Goal: Task Accomplishment & Management: Use online tool/utility

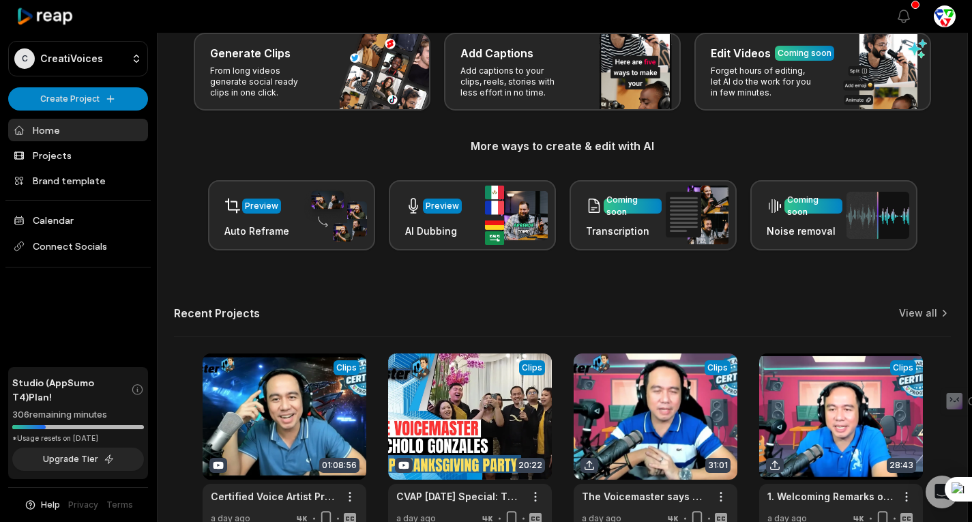
scroll to position [100, 0]
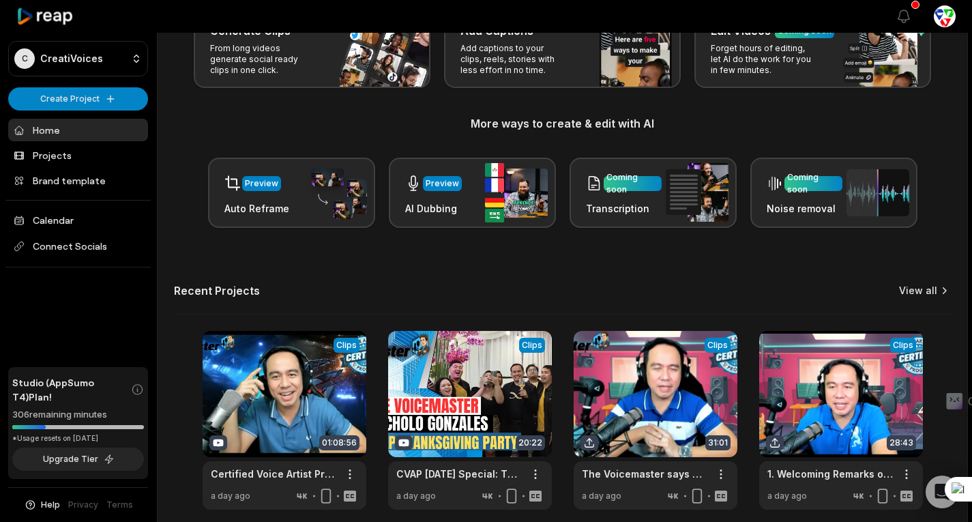
click at [927, 293] on link "View all" at bounding box center [918, 291] width 38 height 14
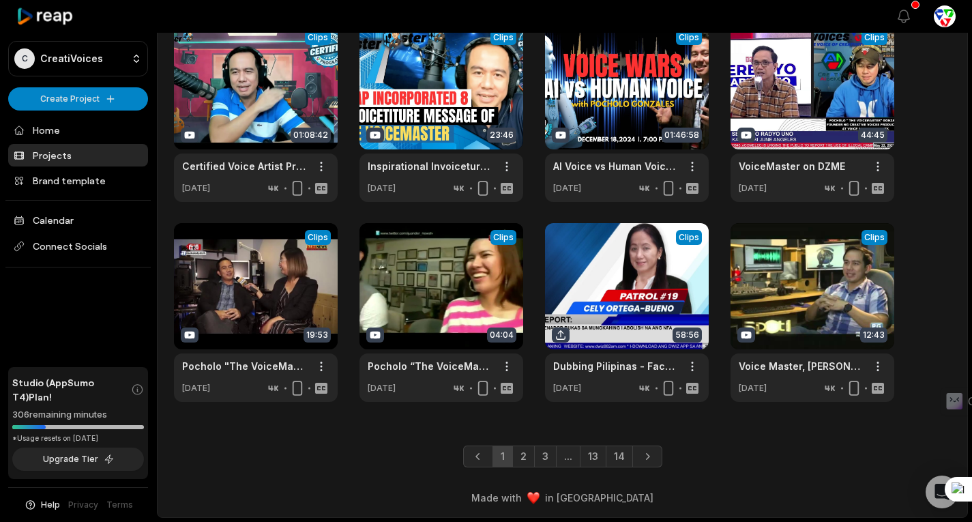
scroll to position [272, 0]
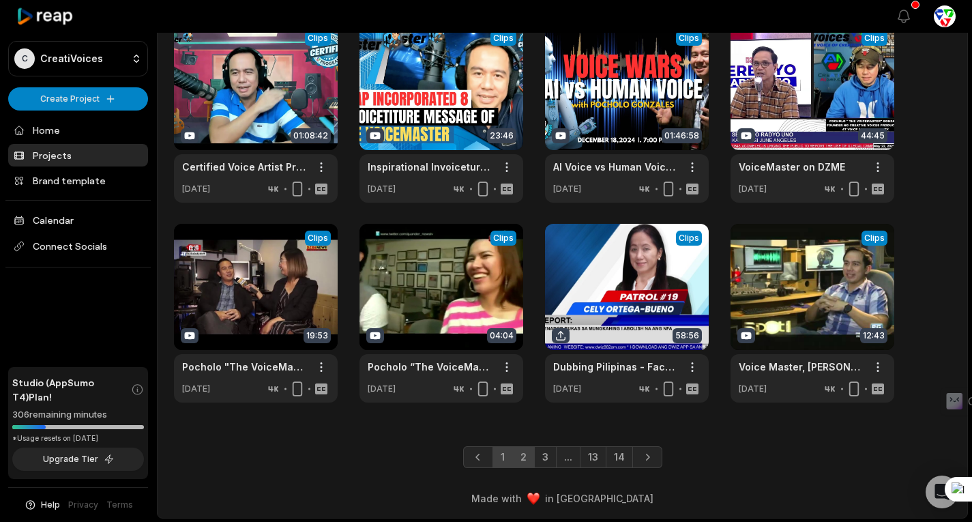
click at [527, 454] on link "2" at bounding box center [523, 457] width 23 height 22
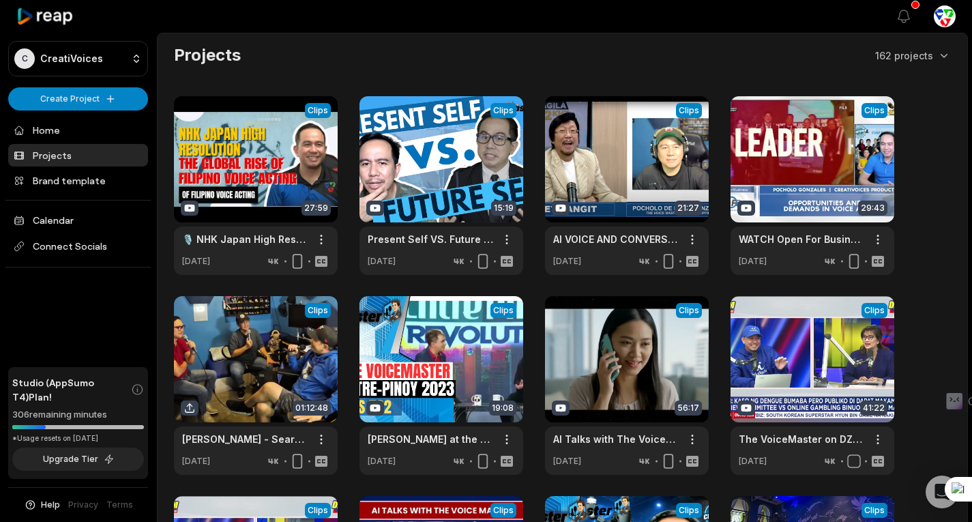
scroll to position [273, 0]
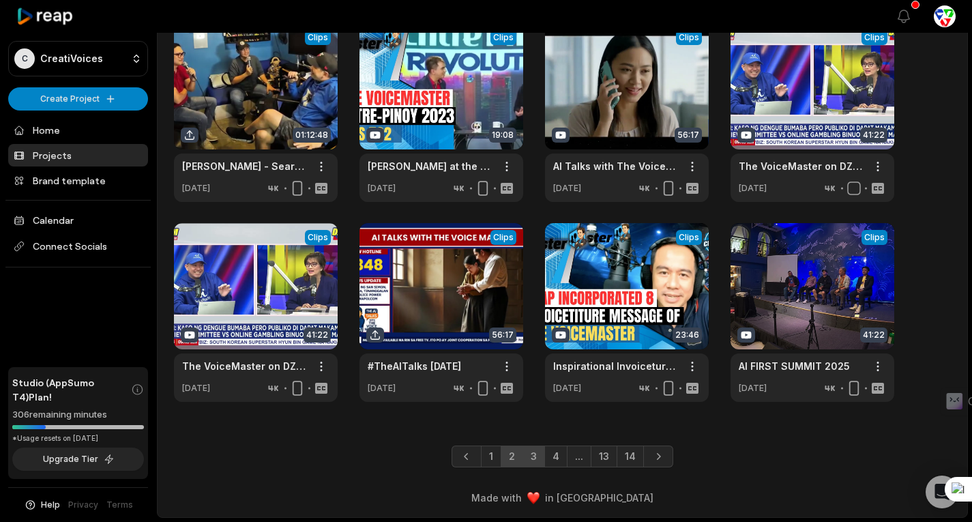
click at [534, 454] on link "3" at bounding box center [534, 457] width 23 height 22
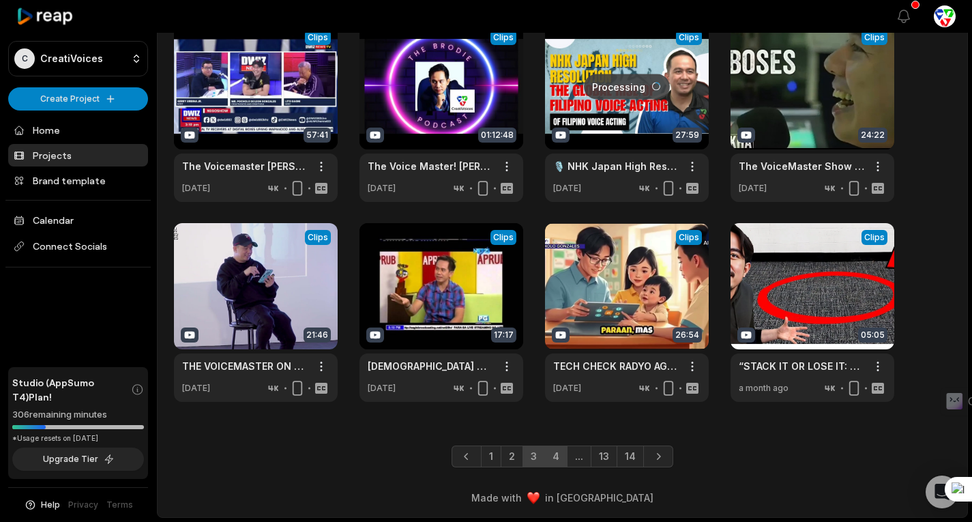
click at [557, 456] on link "4" at bounding box center [555, 457] width 23 height 22
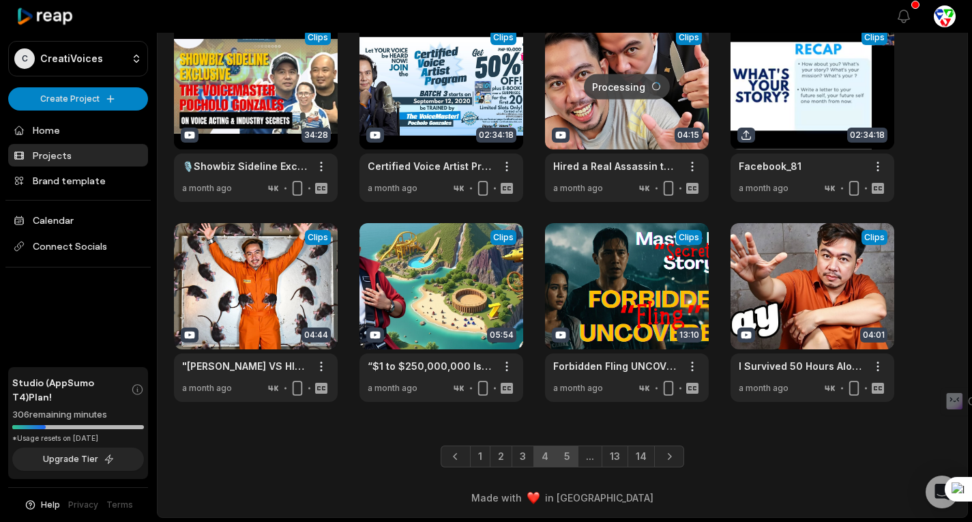
click at [571, 450] on link "5" at bounding box center [567, 457] width 23 height 22
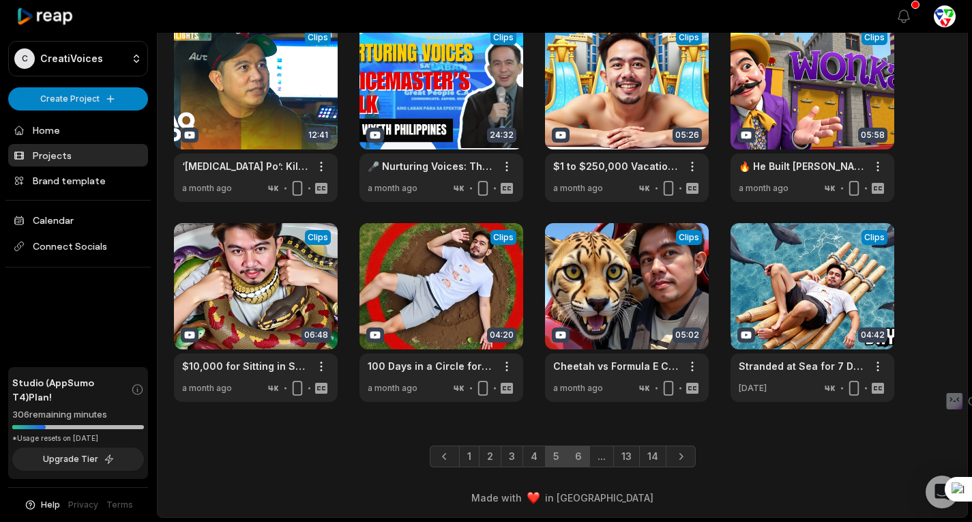
click at [581, 456] on link "6" at bounding box center [578, 457] width 23 height 22
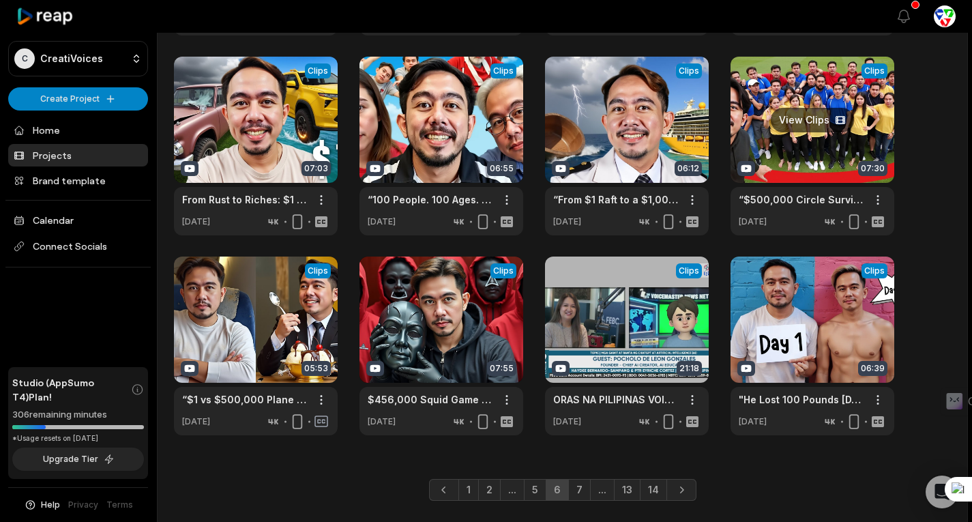
scroll to position [241, 0]
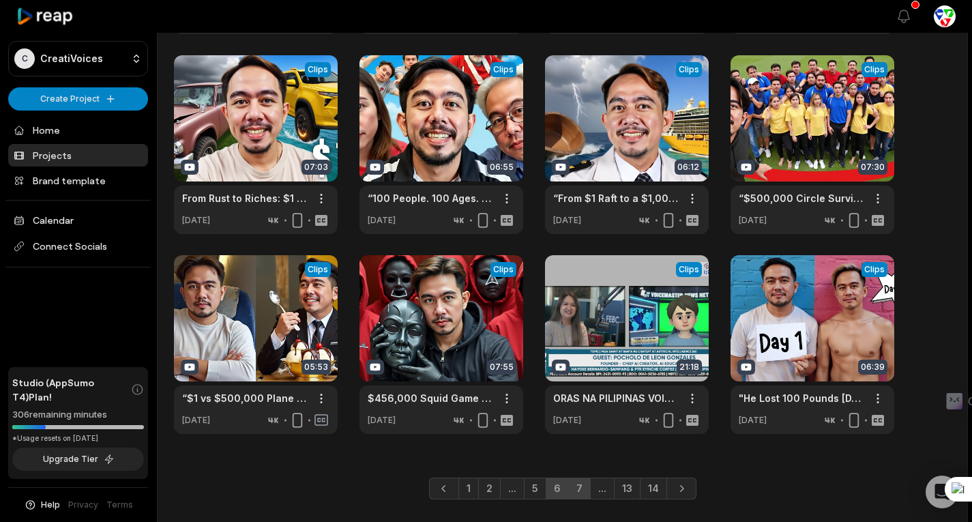
click at [577, 490] on link "7" at bounding box center [579, 489] width 23 height 22
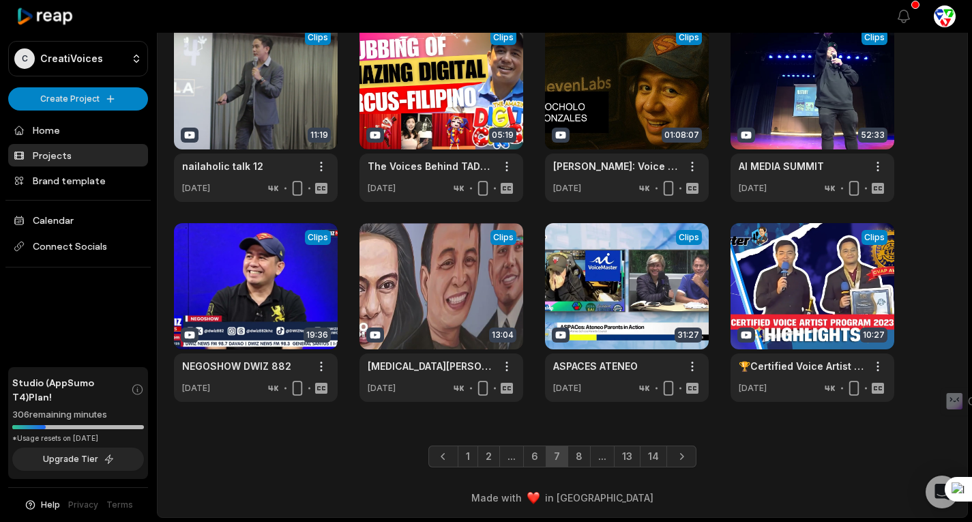
scroll to position [272, 0]
click at [581, 460] on link "8" at bounding box center [579, 457] width 23 height 22
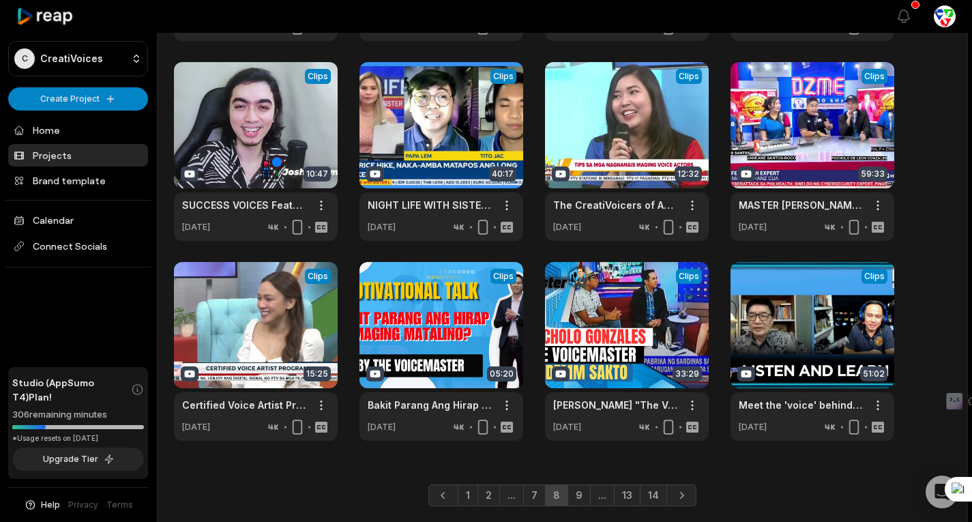
scroll to position [273, 0]
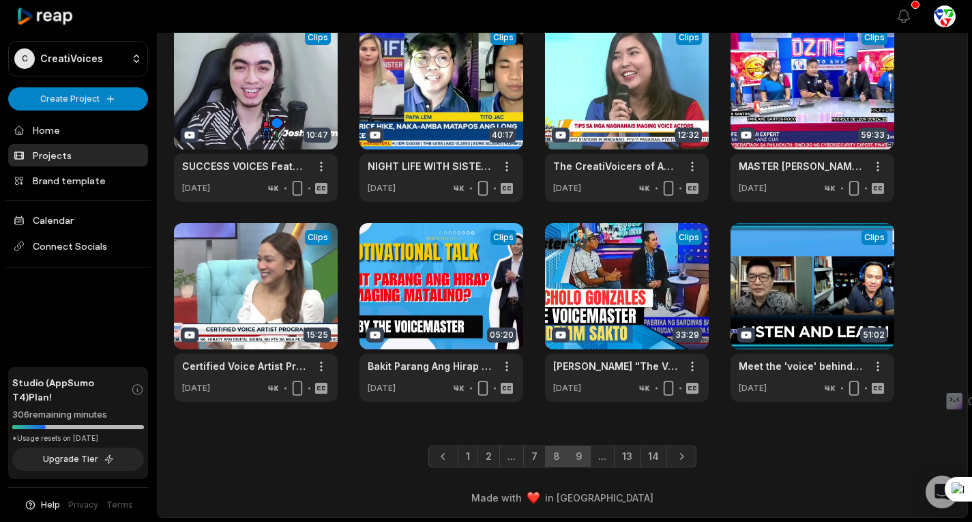
click at [574, 450] on link "9" at bounding box center [579, 457] width 23 height 22
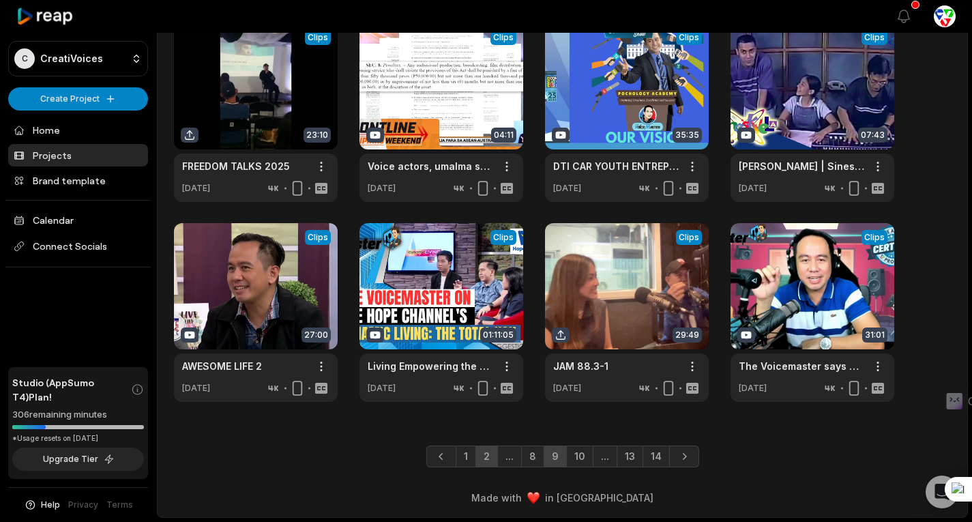
click at [491, 462] on link "2" at bounding box center [487, 457] width 23 height 22
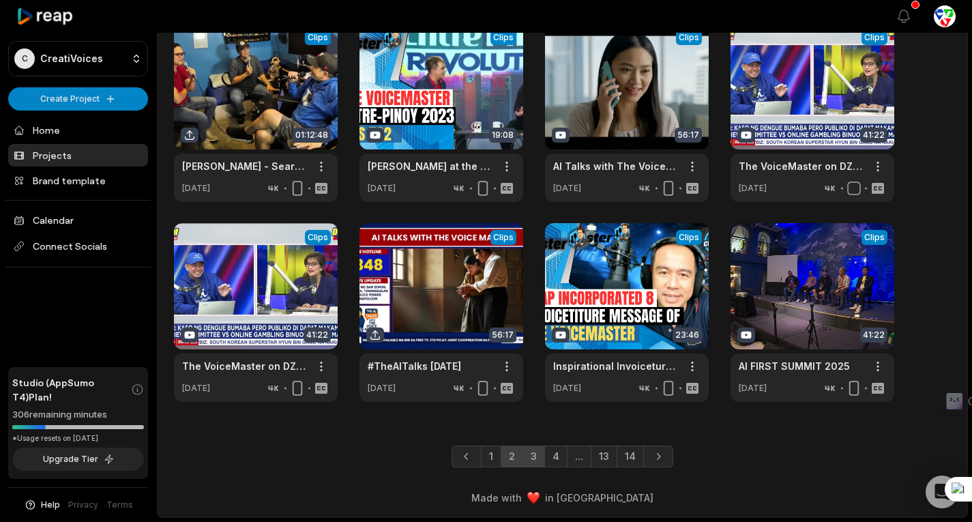
click at [540, 454] on link "3" at bounding box center [534, 457] width 23 height 22
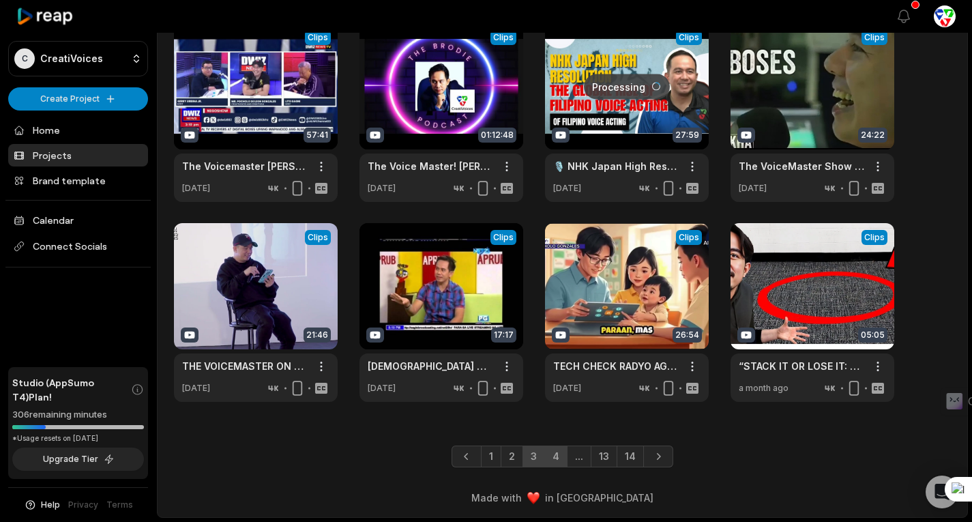
click at [559, 450] on link "4" at bounding box center [555, 457] width 23 height 22
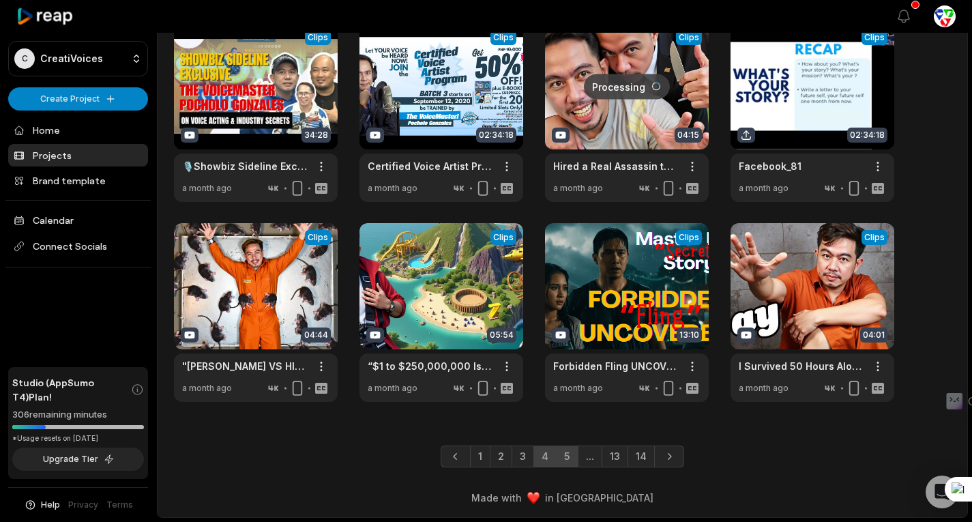
click at [572, 459] on link "5" at bounding box center [567, 457] width 23 height 22
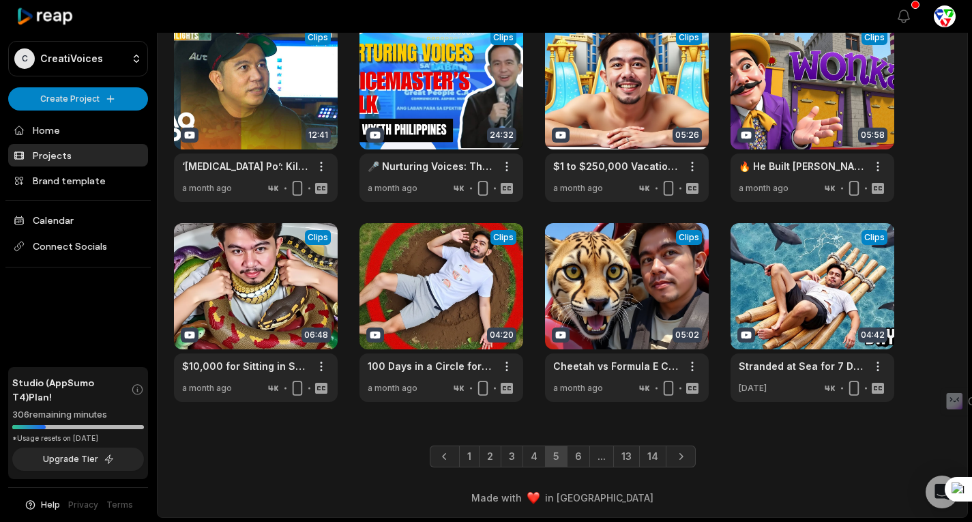
click at [572, 459] on link "6" at bounding box center [578, 457] width 23 height 22
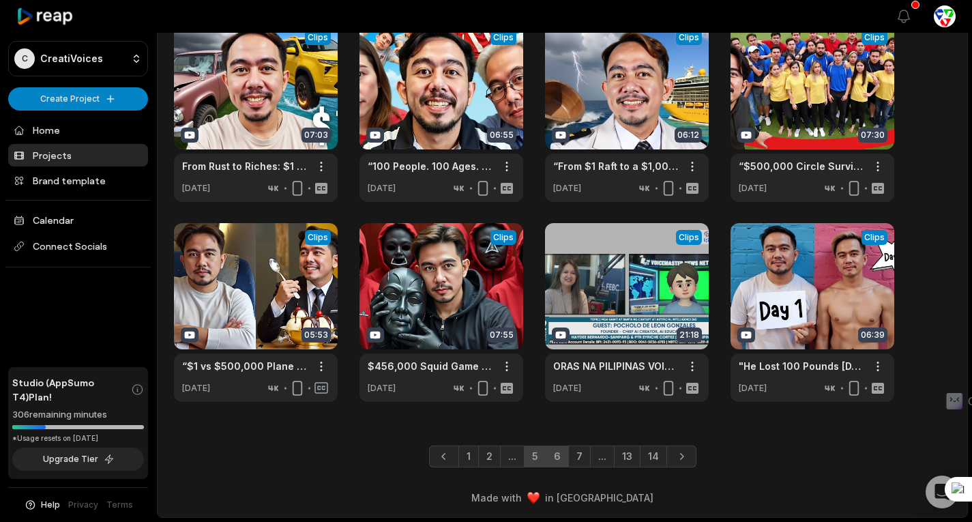
click at [572, 459] on link "7" at bounding box center [579, 457] width 23 height 22
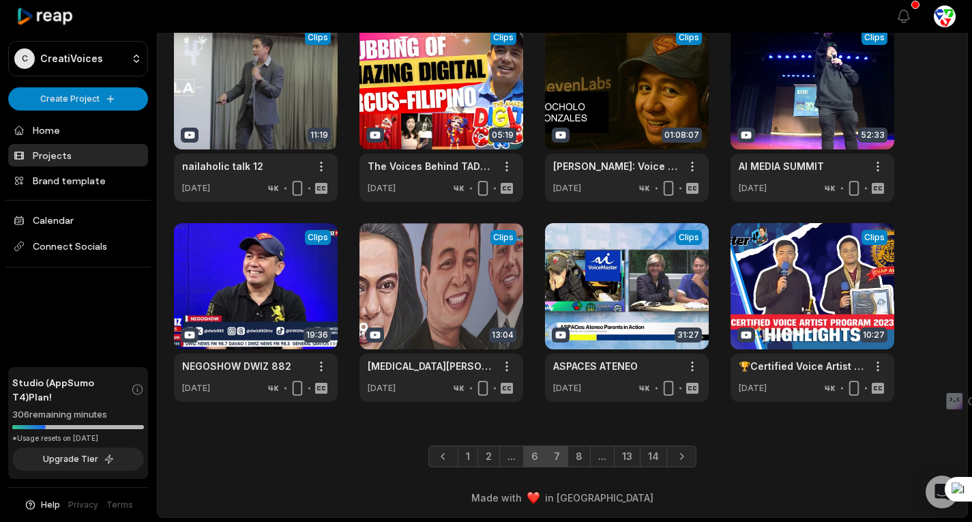
click at [540, 456] on link "6" at bounding box center [534, 457] width 23 height 22
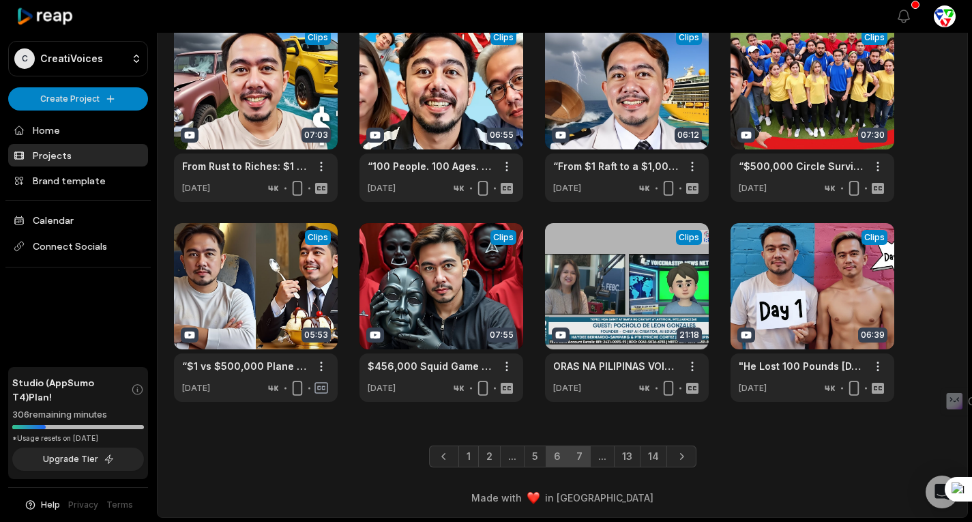
click at [577, 457] on link "7" at bounding box center [579, 457] width 23 height 22
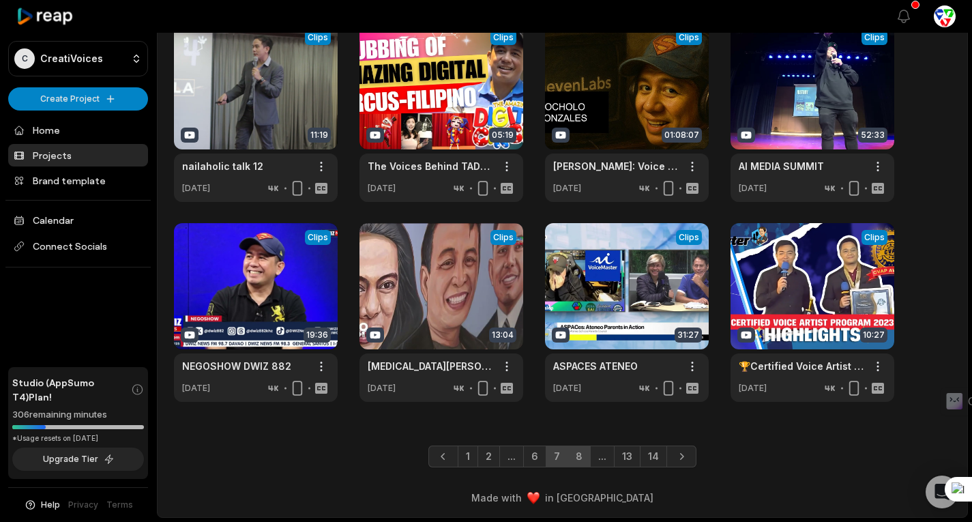
click at [585, 452] on link "8" at bounding box center [579, 457] width 23 height 22
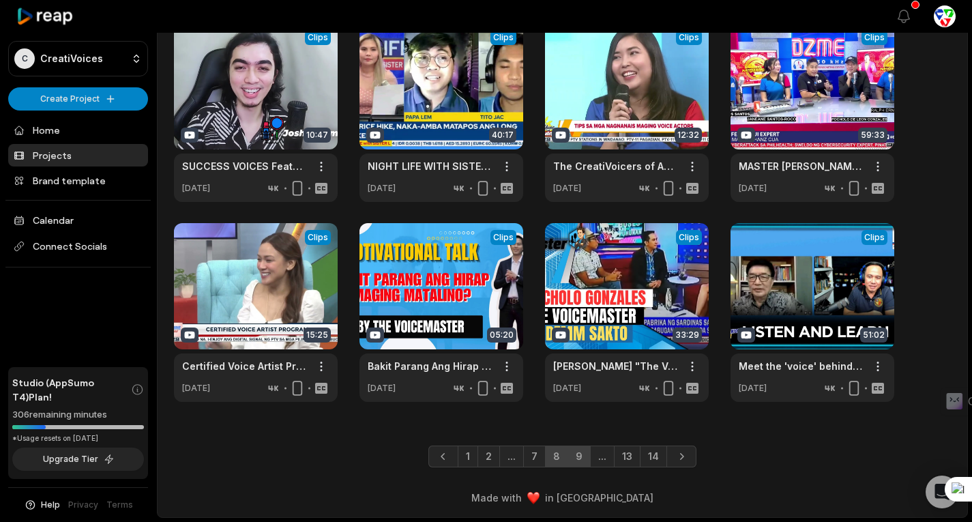
click at [580, 455] on link "9" at bounding box center [579, 457] width 23 height 22
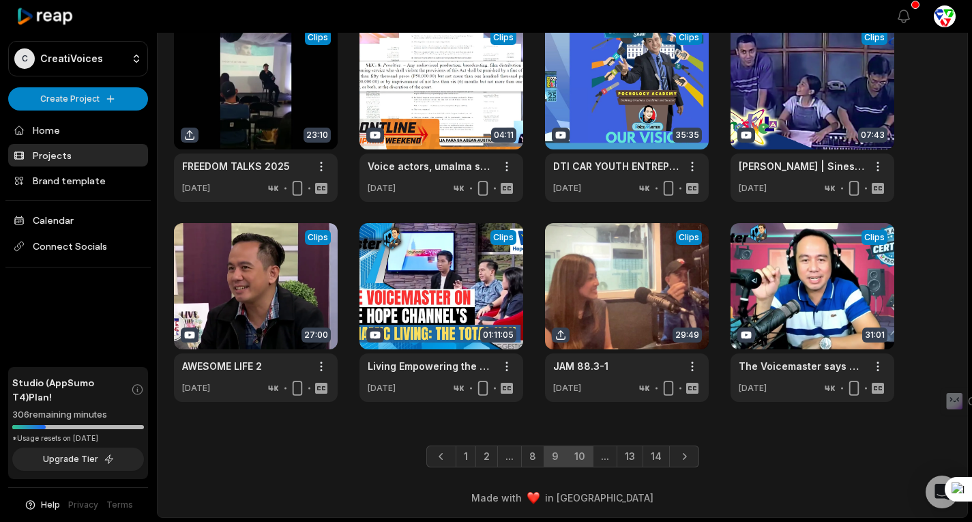
click at [578, 454] on link "10" at bounding box center [579, 457] width 27 height 22
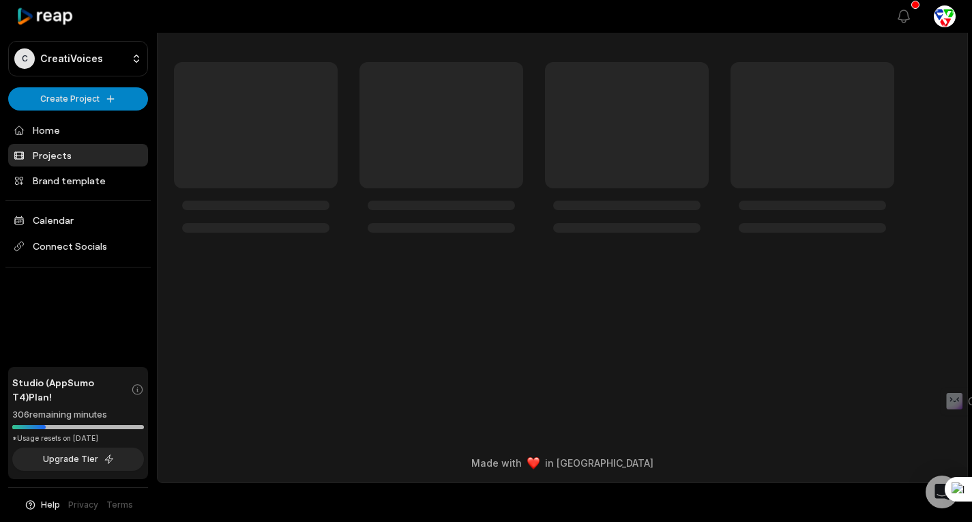
scroll to position [0, 0]
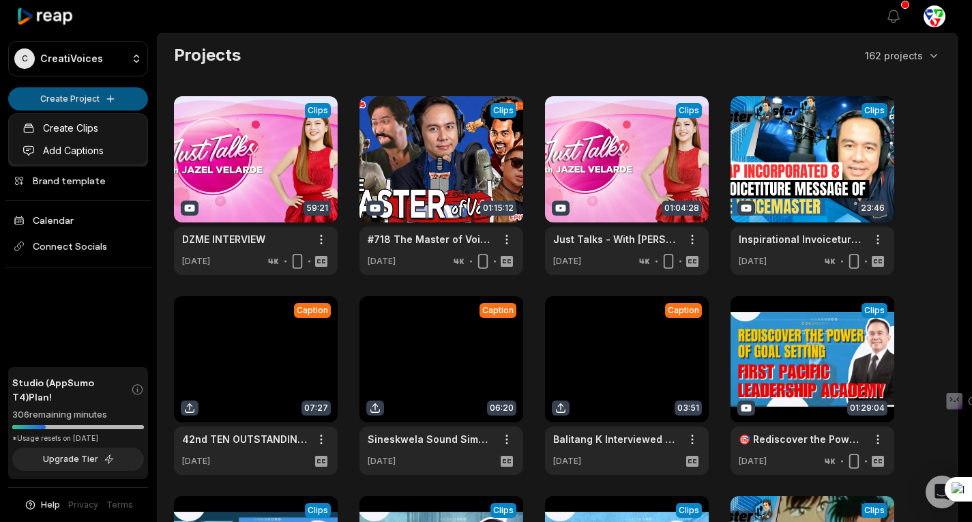
click at [97, 104] on html "C CreatiVoices Create Project Home Projects Brand template Calendar Connect Soc…" at bounding box center [486, 261] width 972 height 522
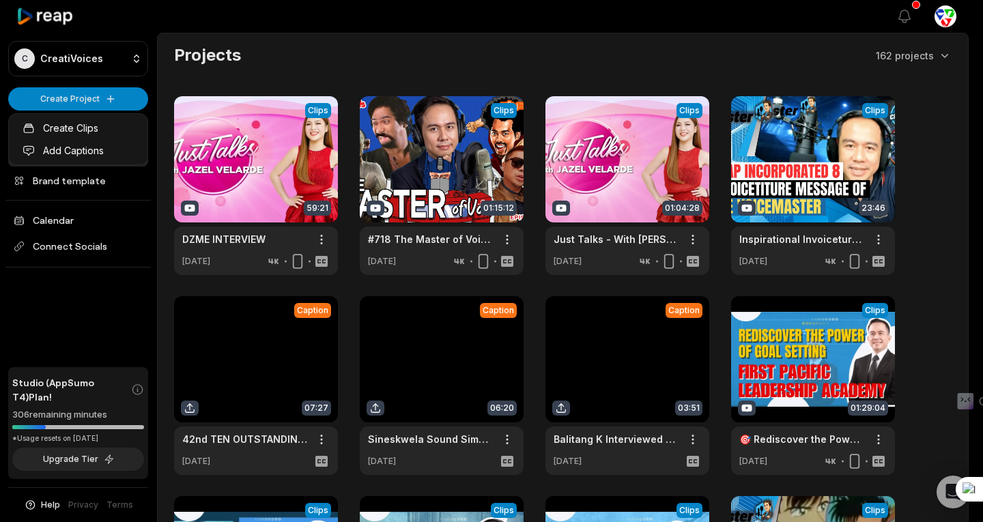
click at [701, 306] on html "C CreatiVoices Create Project Home Projects Brand template Calendar Connect Soc…" at bounding box center [491, 261] width 983 height 522
click at [112, 102] on html "C CreatiVoices Create Project Home Projects Brand template Calendar Connect Soc…" at bounding box center [491, 261] width 983 height 522
click at [70, 124] on link "Create Clips" at bounding box center [78, 128] width 133 height 23
